Goal: Information Seeking & Learning: Learn about a topic

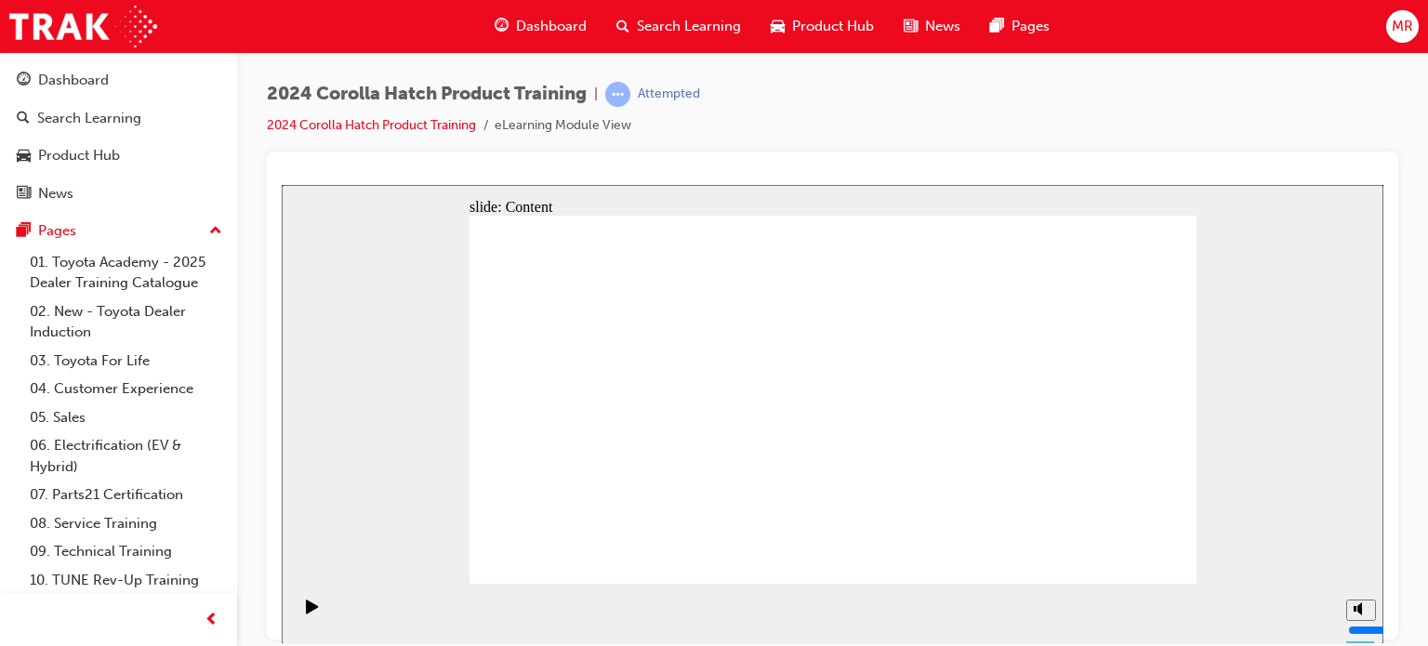
scroll to position [30, 0]
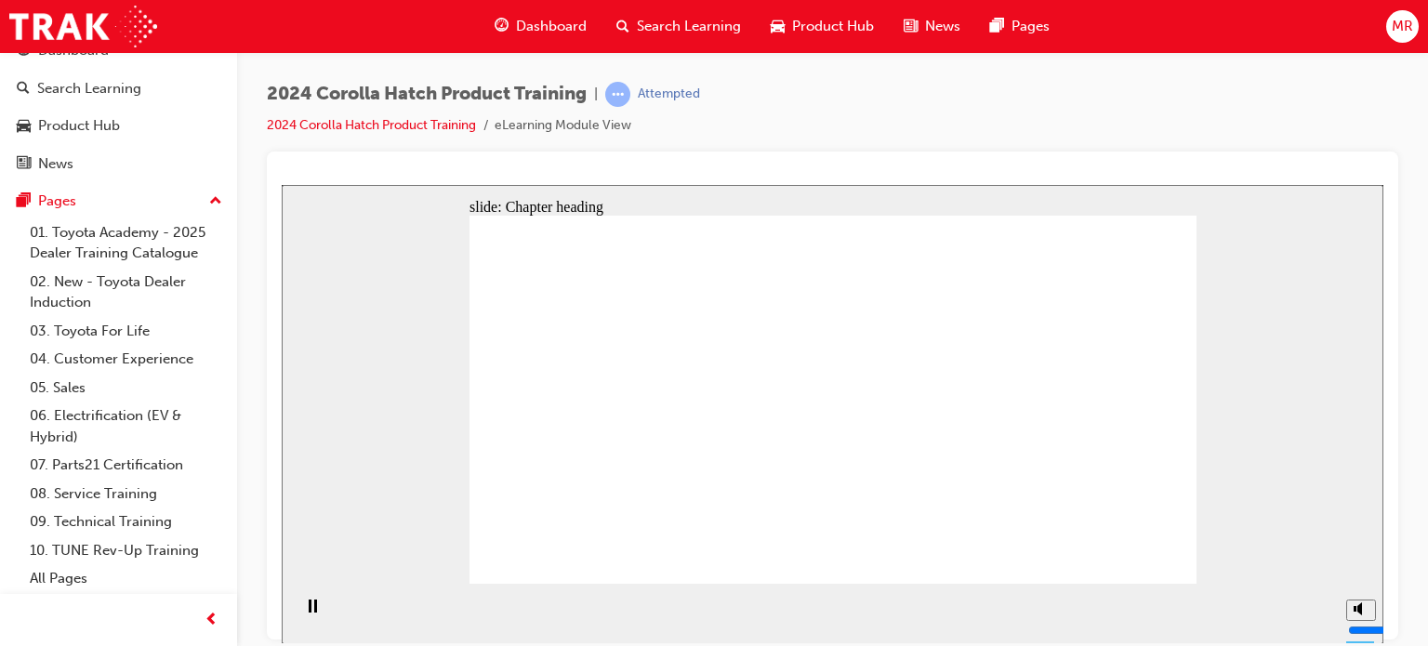
click at [309, 612] on rect "Pause (Ctrl+Alt+P)" at bounding box center [310, 605] width 3 height 13
click at [306, 611] on icon "Play (Ctrl+Alt+P)" at bounding box center [312, 606] width 12 height 14
